Goal: Information Seeking & Learning: Learn about a topic

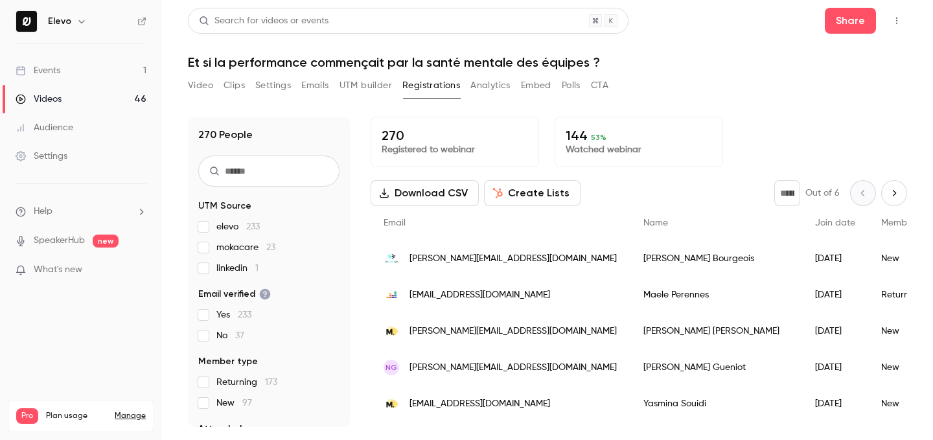
click at [320, 91] on button "Emails" at bounding box center [314, 85] width 27 height 21
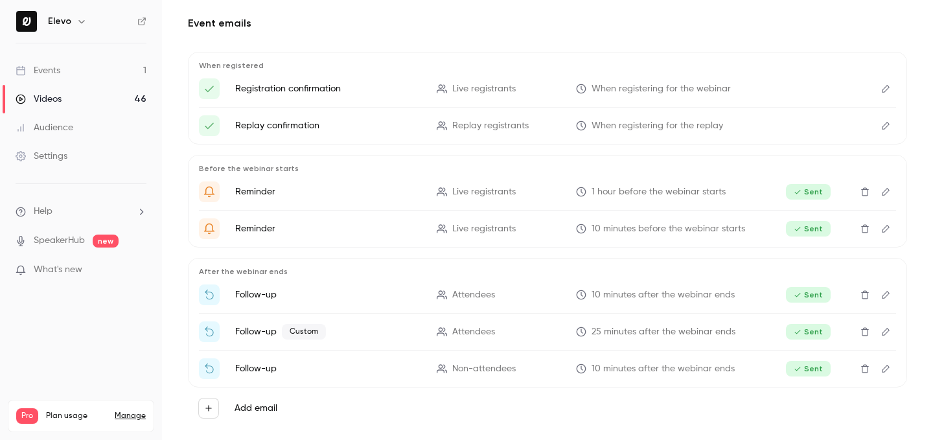
scroll to position [116, 0]
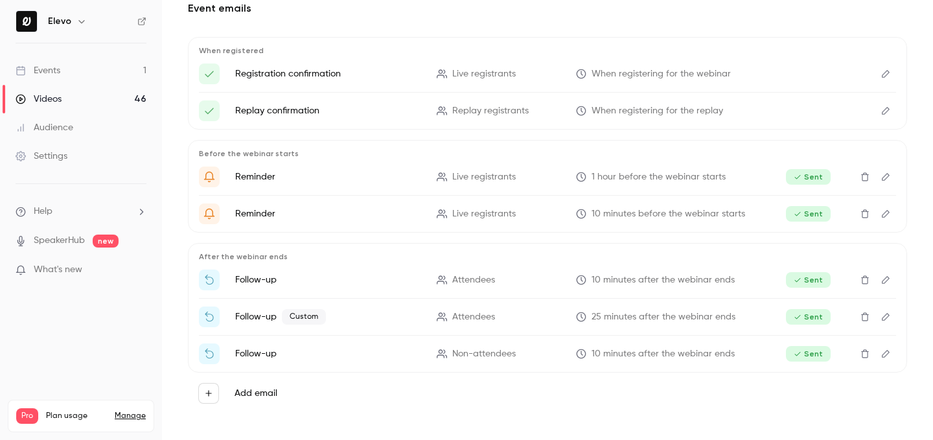
click at [884, 318] on icon "Edit" at bounding box center [886, 316] width 10 height 9
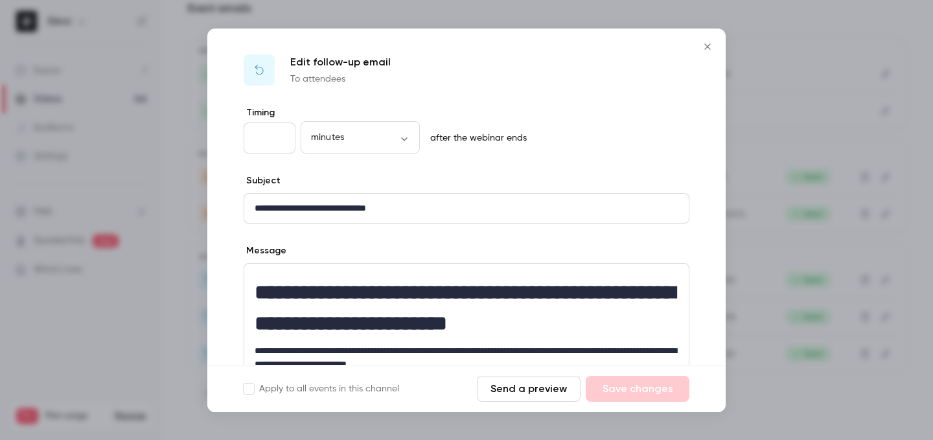
click at [704, 55] on button "Close" at bounding box center [708, 47] width 26 height 26
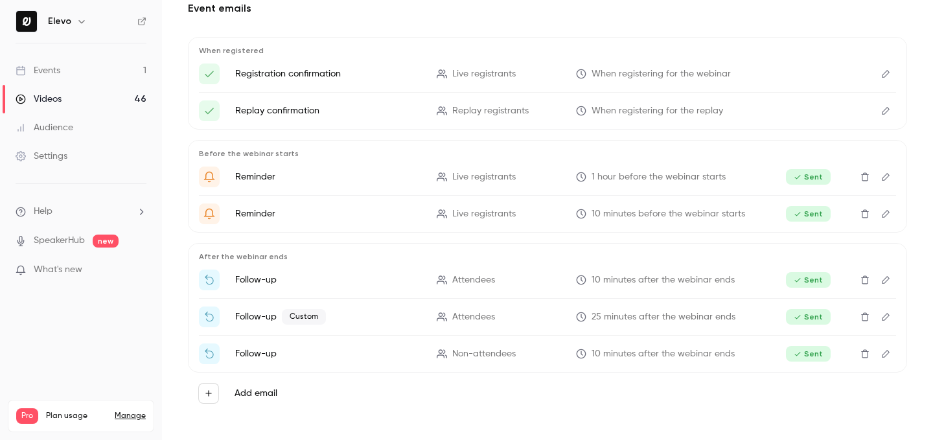
click at [93, 75] on link "Events 1" at bounding box center [81, 70] width 162 height 29
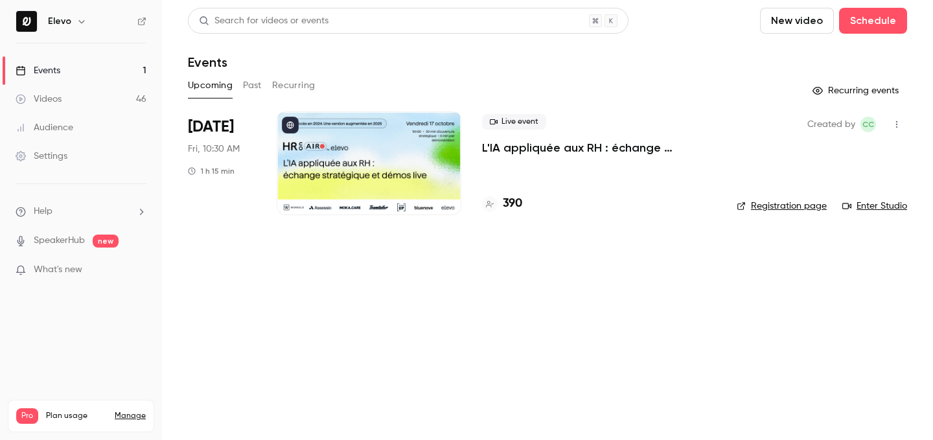
click at [253, 84] on button "Past" at bounding box center [252, 85] width 19 height 21
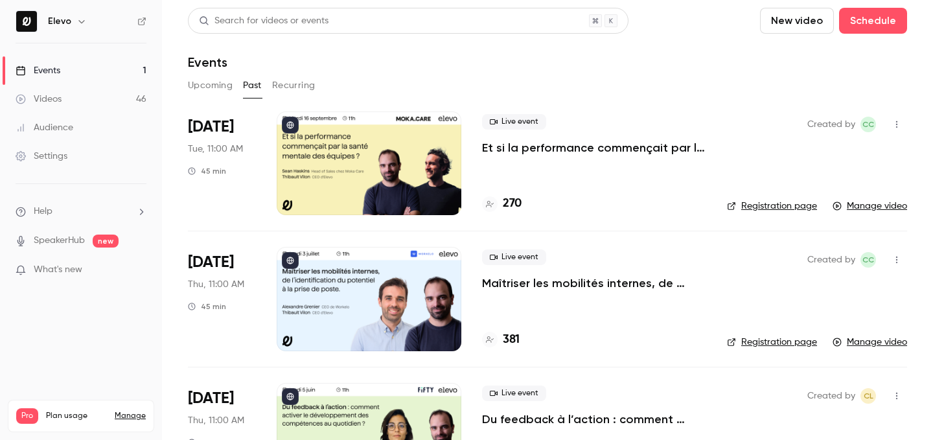
click at [542, 154] on p "Et si la performance commençait par la santé mentale des équipes ?" at bounding box center [594, 148] width 224 height 16
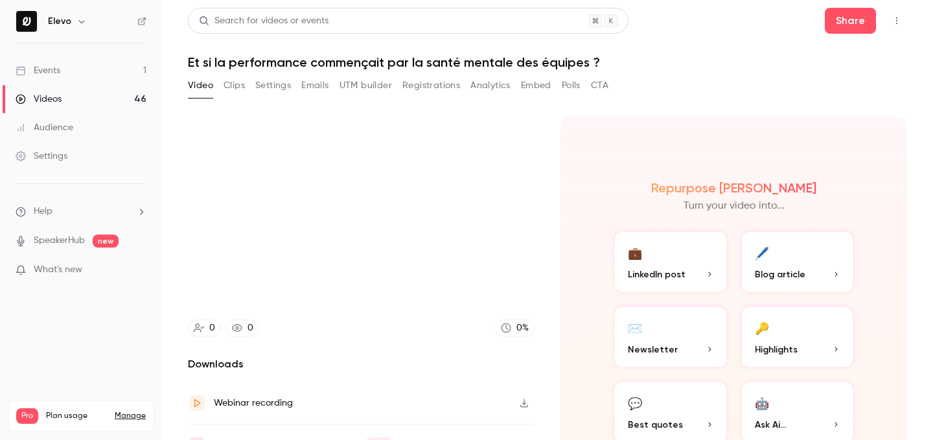
click at [385, 62] on h1 "Et si la performance commençait par la santé mentale des équipes ?" at bounding box center [548, 62] width 720 height 16
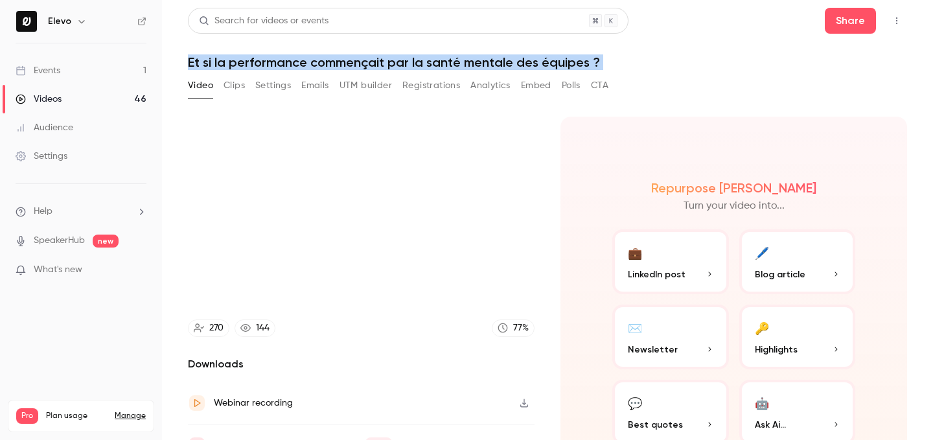
click at [385, 62] on h1 "Et si la performance commençait par la santé mentale des équipes ?" at bounding box center [548, 62] width 720 height 16
copy div "Et si la performance commençait par la santé mentale des équipes ? Video Clips …"
click at [96, 73] on link "Events 1" at bounding box center [81, 70] width 162 height 29
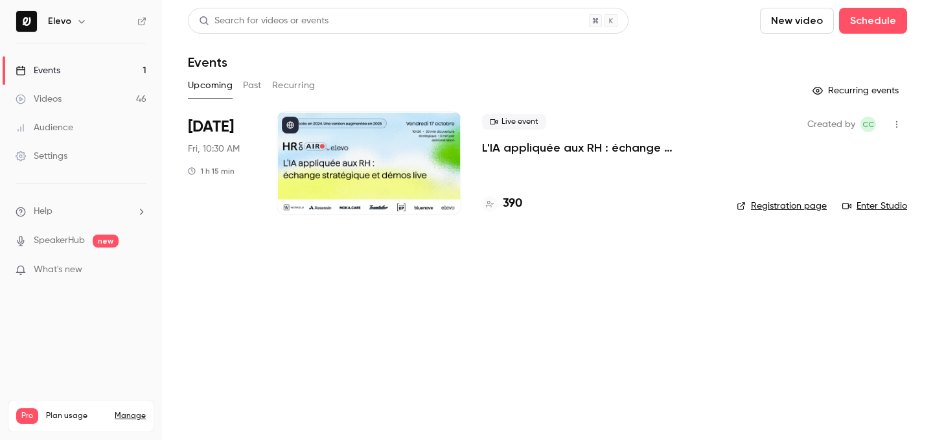
click at [867, 207] on link "Enter Studio" at bounding box center [875, 206] width 65 height 13
